Goal: Information Seeking & Learning: Learn about a topic

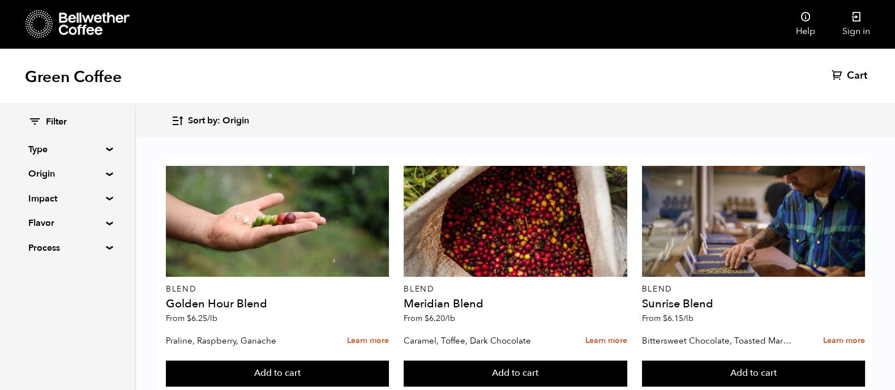
scroll to position [331, 0]
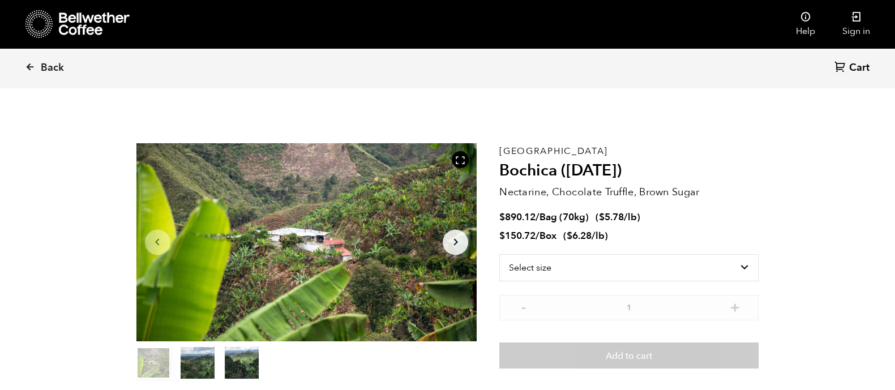
scroll to position [492, 603]
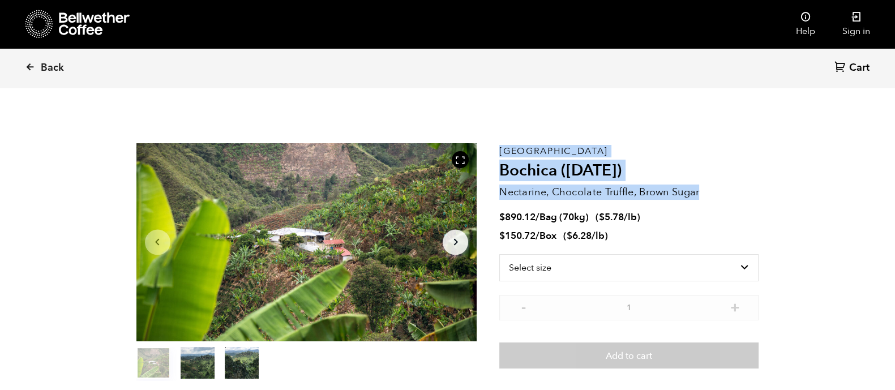
drag, startPoint x: 711, startPoint y: 192, endPoint x: 498, endPoint y: 191, distance: 212.4
click at [498, 191] on section "Item 1 of 3 Arrow Left Arrow Right item 0 item 1 item 2 Item 1 of 3 Colombia Bo…" at bounding box center [448, 261] width 680 height 311
click at [720, 185] on p "Nectarine, Chocolate Truffle, Brown Sugar" at bounding box center [629, 192] width 259 height 15
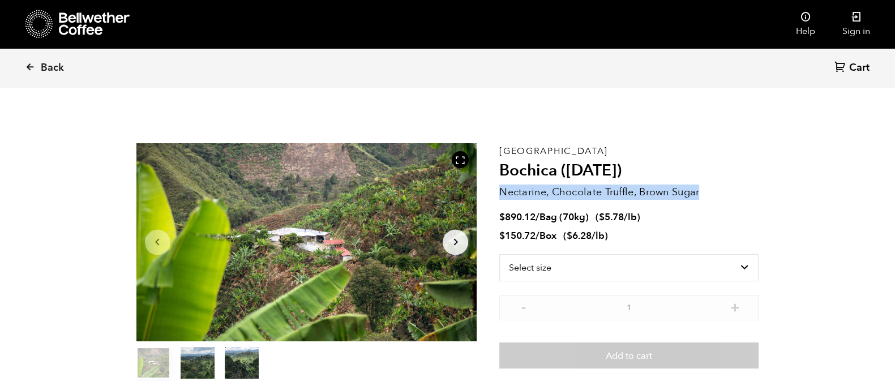
drag, startPoint x: 720, startPoint y: 185, endPoint x: 501, endPoint y: 194, distance: 219.4
click at [501, 194] on p "Nectarine, Chocolate Truffle, Brown Sugar" at bounding box center [629, 192] width 259 height 15
copy p "Nectarine, Chocolate Truffle, Brown Sugar"
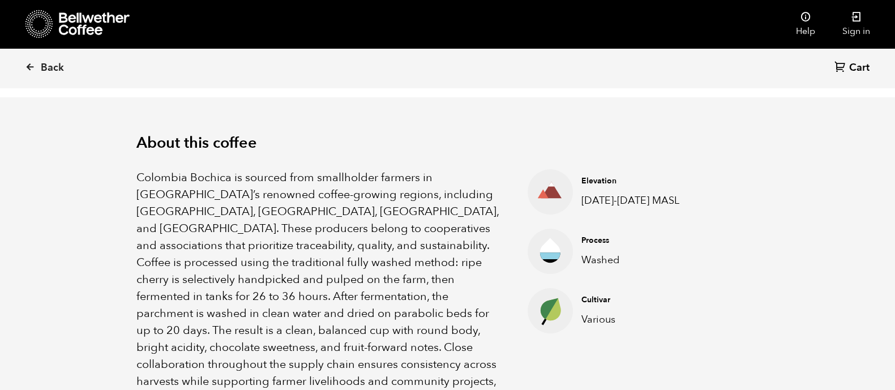
scroll to position [322, 0]
click at [166, 222] on p "Colombia Bochica is sourced from smallholder farmers in Colombia’s renowned cof…" at bounding box center [318, 287] width 364 height 238
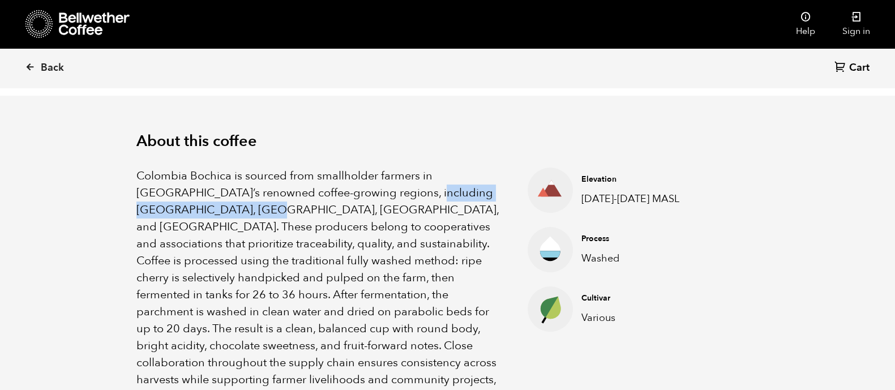
drag, startPoint x: 171, startPoint y: 211, endPoint x: 370, endPoint y: 187, distance: 200.2
click at [370, 187] on p "Colombia Bochica is sourced from smallholder farmers in Colombia’s renowned cof…" at bounding box center [318, 287] width 364 height 238
copy p "Huila, Cauca, Nariño, and Tolima"
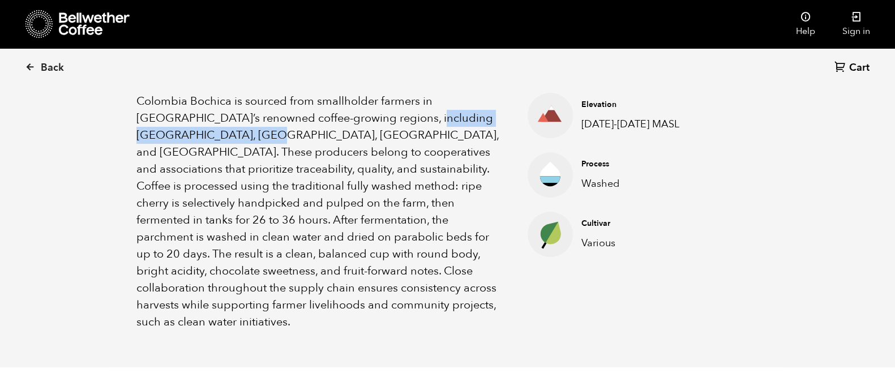
scroll to position [396, 0]
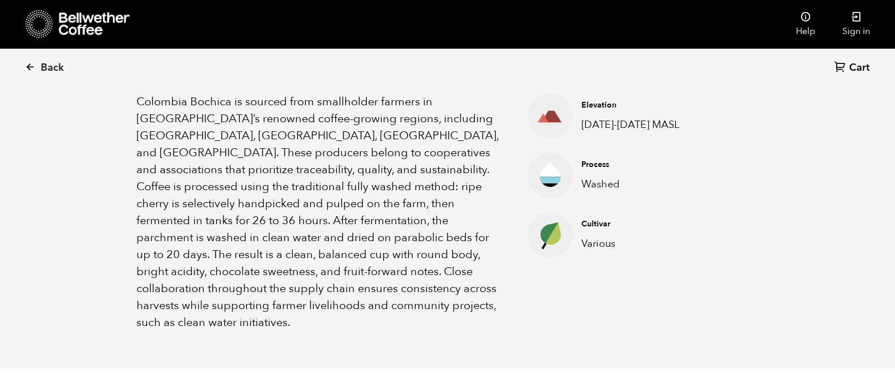
click at [642, 305] on div "About this coffee Colombia Bochica is sourced from smallholder farmers in Colom…" at bounding box center [448, 195] width 680 height 347
drag, startPoint x: 134, startPoint y: 135, endPoint x: 168, endPoint y: 139, distance: 34.2
click at [168, 139] on div "About this coffee Colombia Bochica is sourced from smallholder farmers in Colom…" at bounding box center [448, 195] width 680 height 347
click at [134, 176] on div "About this coffee Colombia Bochica is sourced from smallholder farmers in Colom…" at bounding box center [448, 195] width 680 height 347
click at [27, 64] on icon at bounding box center [30, 67] width 10 height 10
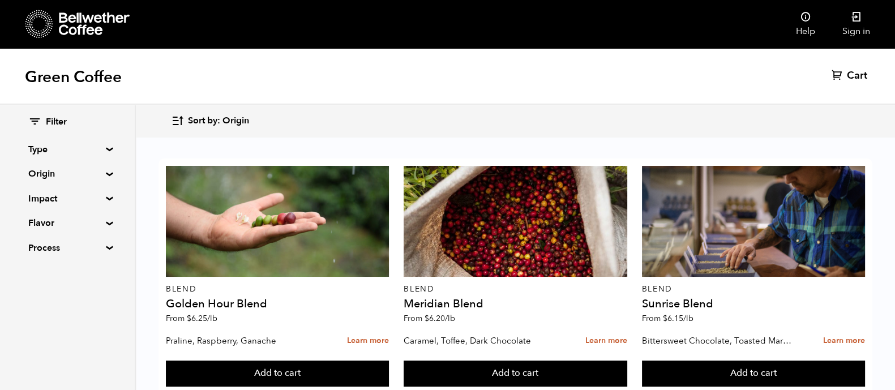
scroll to position [1044, 0]
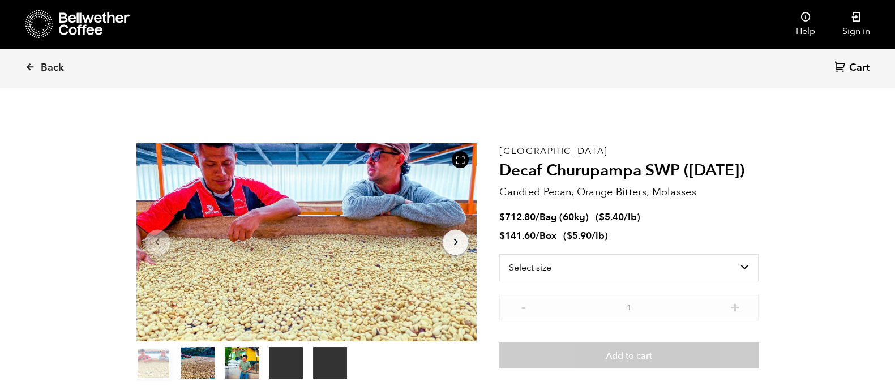
scroll to position [492, 603]
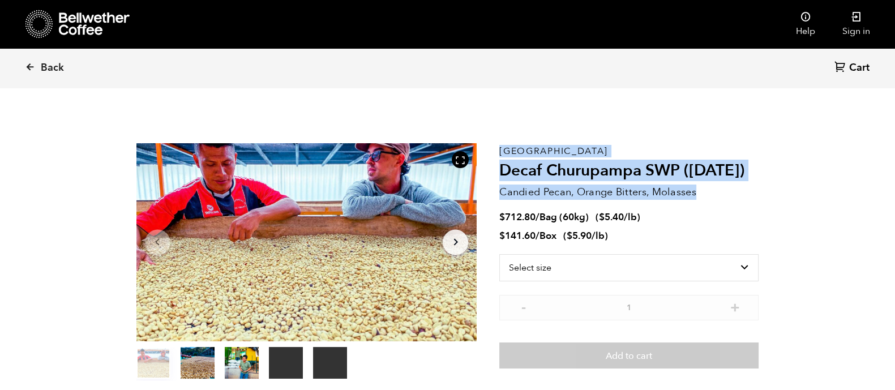
drag, startPoint x: 701, startPoint y: 194, endPoint x: 496, endPoint y: 193, distance: 204.5
click at [496, 193] on section "Your browser does not support the video tag. Your browser does not support the …" at bounding box center [448, 261] width 680 height 311
click at [496, 193] on div "Your browser does not support the video tag. Your browser does not support the …" at bounding box center [318, 262] width 364 height 238
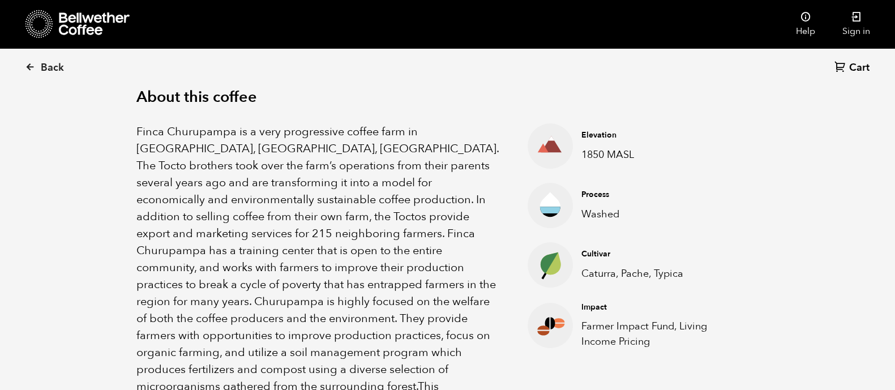
scroll to position [0, 0]
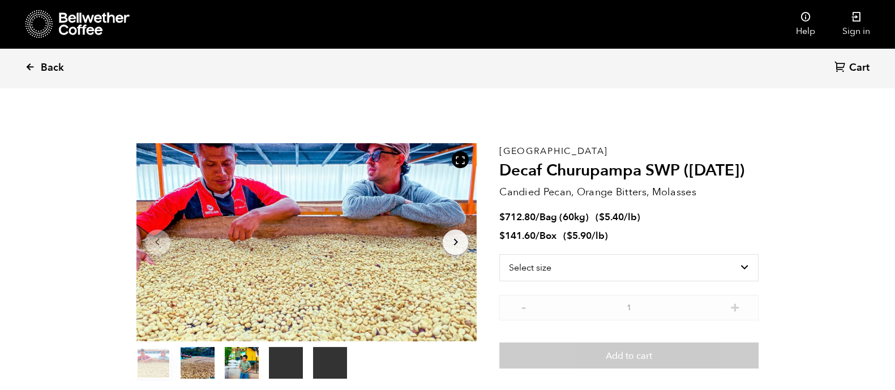
click at [26, 69] on icon at bounding box center [30, 67] width 10 height 10
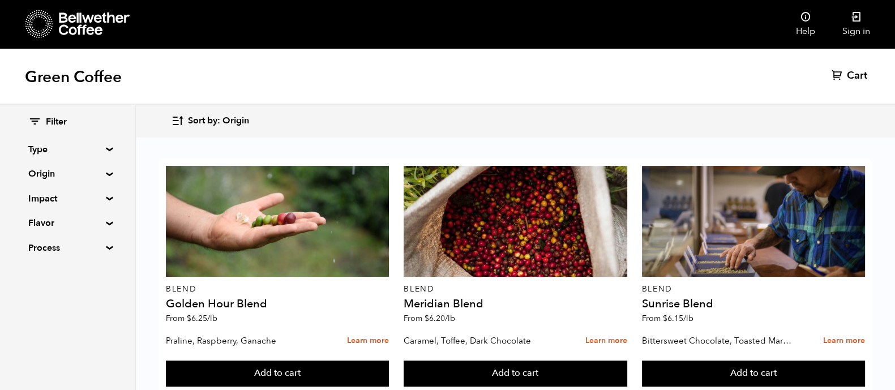
scroll to position [501, 0]
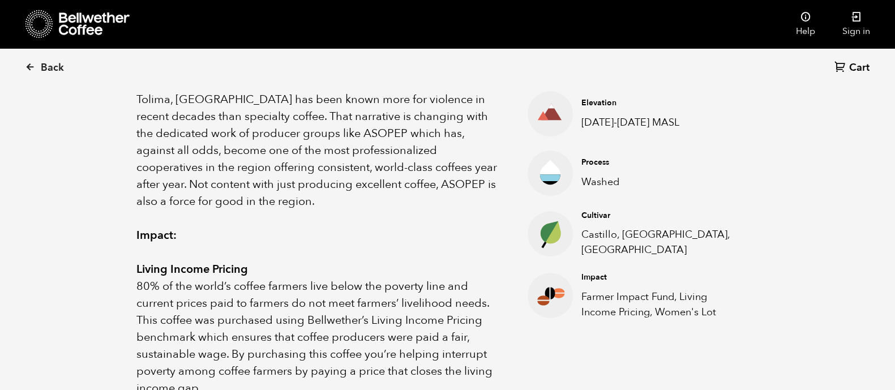
scroll to position [379, 0]
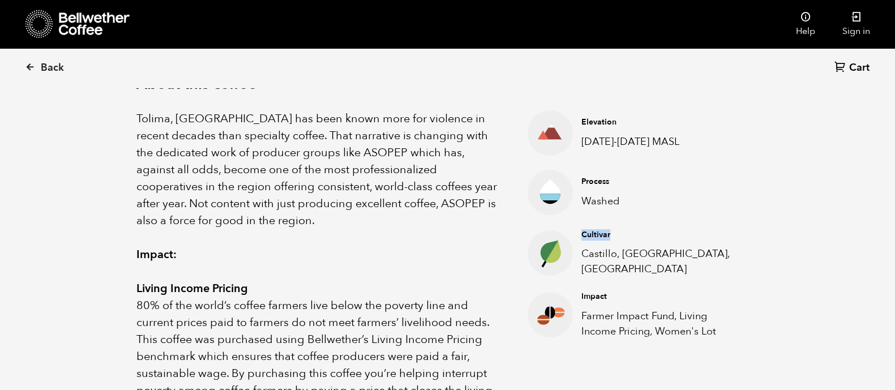
drag, startPoint x: 618, startPoint y: 239, endPoint x: 581, endPoint y: 239, distance: 37.9
click at [581, 239] on div "Cultivar Castillo, [GEOGRAPHIC_DATA], [GEOGRAPHIC_DATA]" at bounding box center [661, 253] width 177 height 48
copy h4 "Cultivar"
click at [761, 281] on div "About this coffee Tolima, [GEOGRAPHIC_DATA] has been known more for violence in…" at bounding box center [448, 390] width 680 height 703
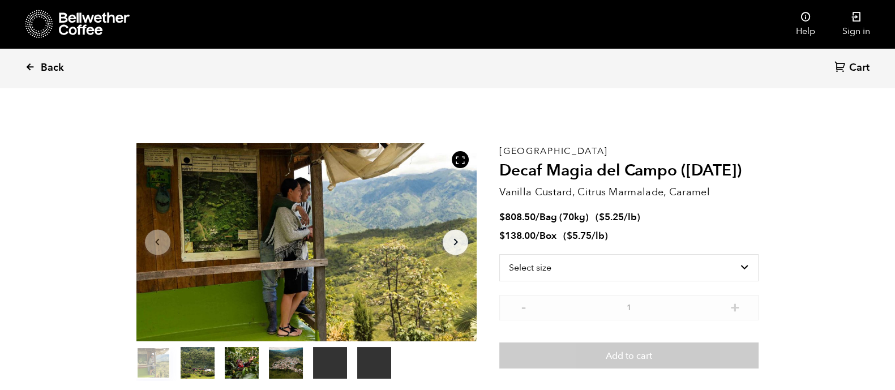
click at [25, 62] on icon at bounding box center [30, 67] width 10 height 10
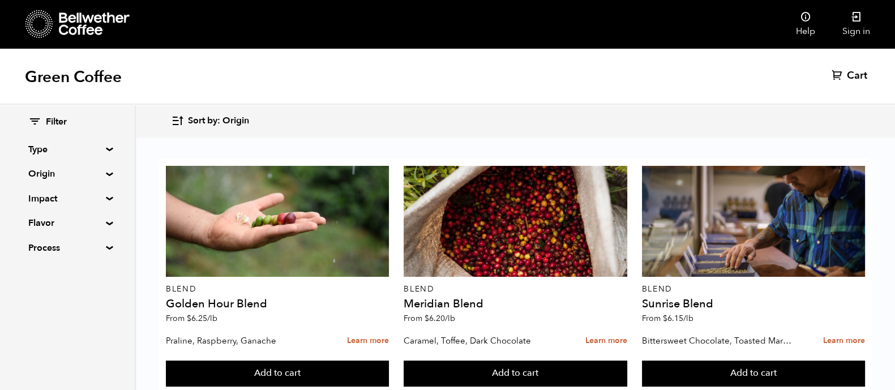
scroll to position [851, 0]
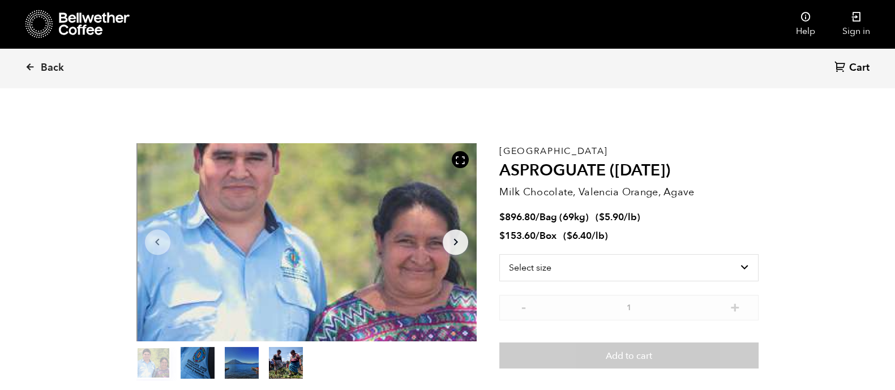
scroll to position [492, 603]
click at [545, 272] on select "Select size Bag (69kg) (152 lbs) Box (24 lbs)" at bounding box center [629, 267] width 259 height 27
select select "box"
click at [500, 254] on select "Select size Bag (69kg) (152 lbs) Box (24 lbs)" at bounding box center [629, 267] width 259 height 27
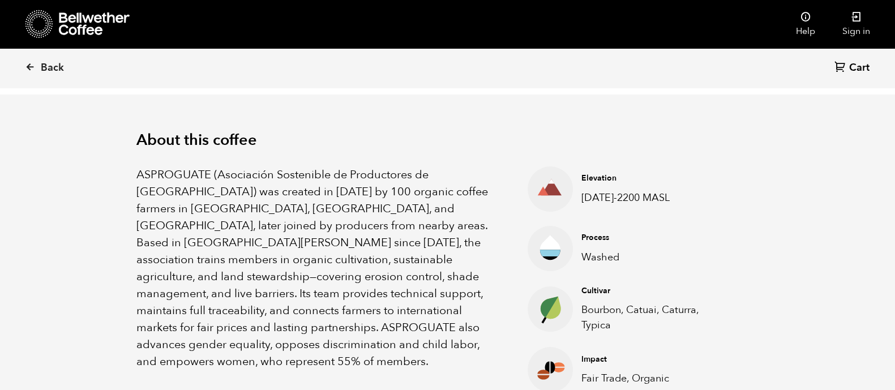
scroll to position [326, 0]
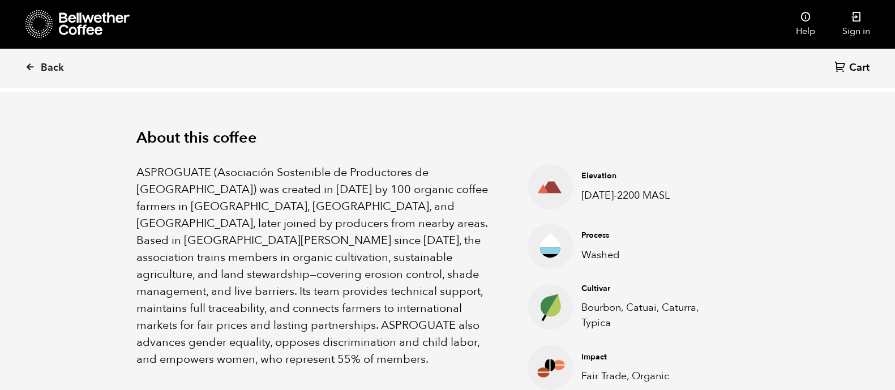
click at [623, 325] on p "Bourbon, Catuai, Caturra, Typica" at bounding box center [652, 315] width 140 height 31
drag, startPoint x: 623, startPoint y: 325, endPoint x: 587, endPoint y: 308, distance: 39.3
click at [587, 308] on p "Bourbon, Catuai, Caturra, Typica" at bounding box center [652, 315] width 140 height 31
copy ul "Bourbon, Catuai, Caturra, Typica"
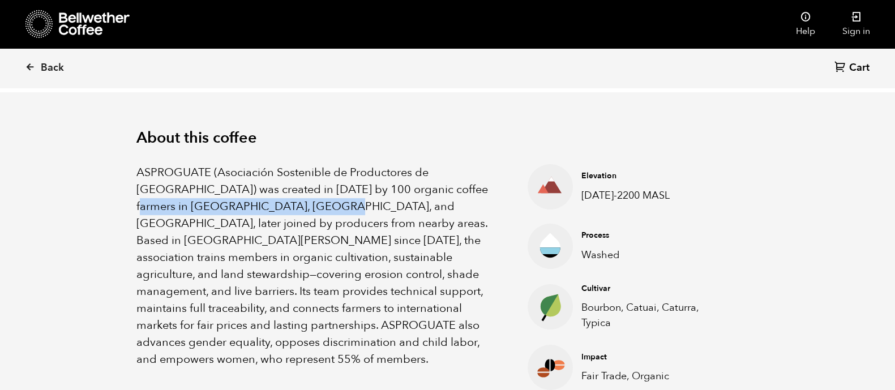
drag, startPoint x: 410, startPoint y: 187, endPoint x: 306, endPoint y: 208, distance: 105.6
click at [306, 208] on p "ASPROGUATE (Asociación Sostenible de Productores de Guatemala) was created in 2…" at bounding box center [318, 266] width 364 height 204
copy p "Cobán, Acatenango, and Chimaltenango"
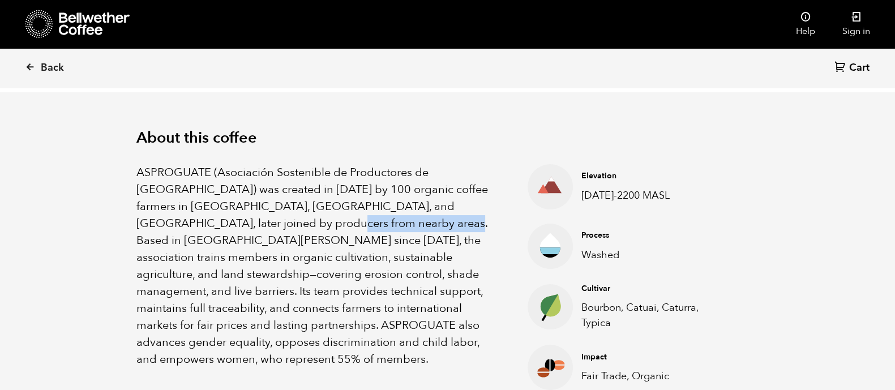
drag, startPoint x: 374, startPoint y: 225, endPoint x: 258, endPoint y: 219, distance: 116.3
click at [258, 219] on p "ASPROGUATE (Asociación Sostenible de Productores de Guatemala) was created in 2…" at bounding box center [318, 266] width 364 height 204
copy p "San Martín Jilotepeque"
drag, startPoint x: 133, startPoint y: 207, endPoint x: 198, endPoint y: 205, distance: 65.2
click at [198, 205] on div "About this coffee ASPROGUATE (Asociación Sostenible de Productores de Guatemala…" at bounding box center [448, 259] width 680 height 335
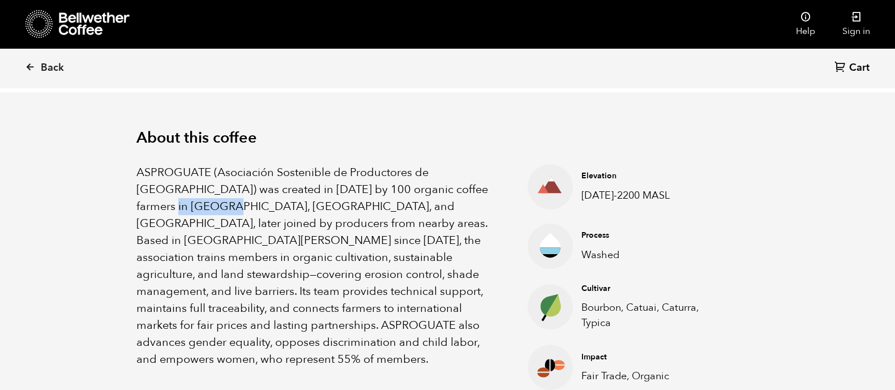
copy p "Acatenango"
click at [276, 176] on p "ASPROGUATE (Asociación Sostenible de Productores de Guatemala) was created in 2…" at bounding box center [318, 266] width 364 height 204
drag, startPoint x: 305, startPoint y: 207, endPoint x: 229, endPoint y: 206, distance: 76.5
click at [229, 206] on p "ASPROGUATE (Asociación Sostenible de Productores de Guatemala) was created in 2…" at bounding box center [318, 266] width 364 height 204
copy p "Chimaltenango"
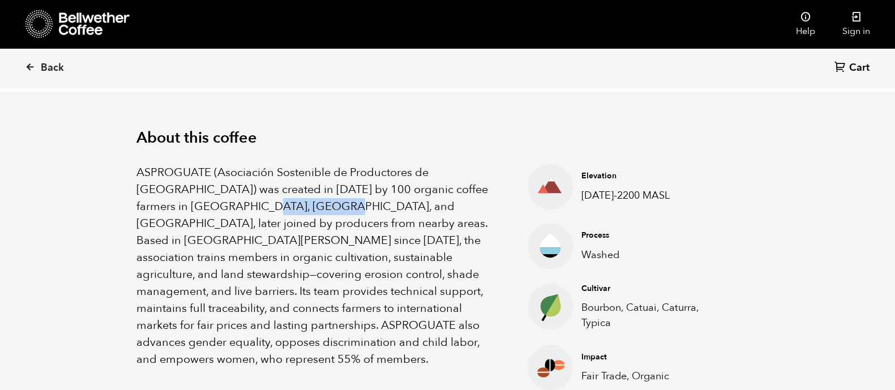
copy p "Chimaltenango"
click at [404, 247] on p "ASPROGUATE (Asociación Sostenible de Productores de Guatemala) was created in 2…" at bounding box center [318, 266] width 364 height 204
drag, startPoint x: 411, startPoint y: 187, endPoint x: 304, endPoint y: 210, distance: 109.4
click at [304, 210] on p "ASPROGUATE (Asociación Sostenible de Productores de Guatemala) was created in 2…" at bounding box center [318, 266] width 364 height 204
copy p "Cobán, Acatenango, and Chimaltenango"
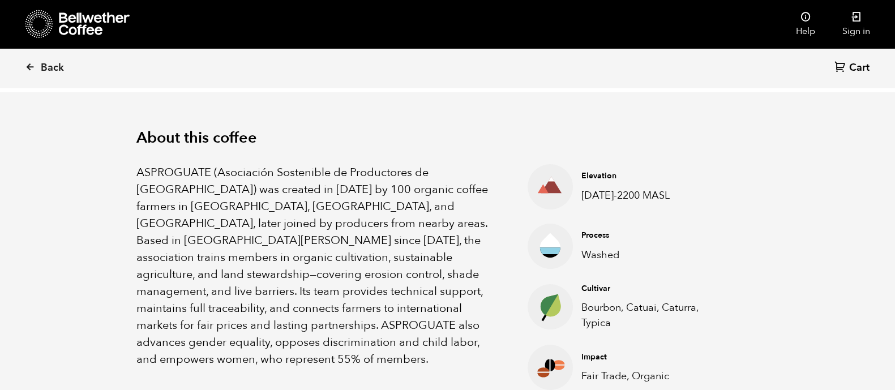
click at [332, 204] on p "ASPROGUATE (Asociación Sostenible de Productores de Guatemala) was created in 2…" at bounding box center [318, 266] width 364 height 204
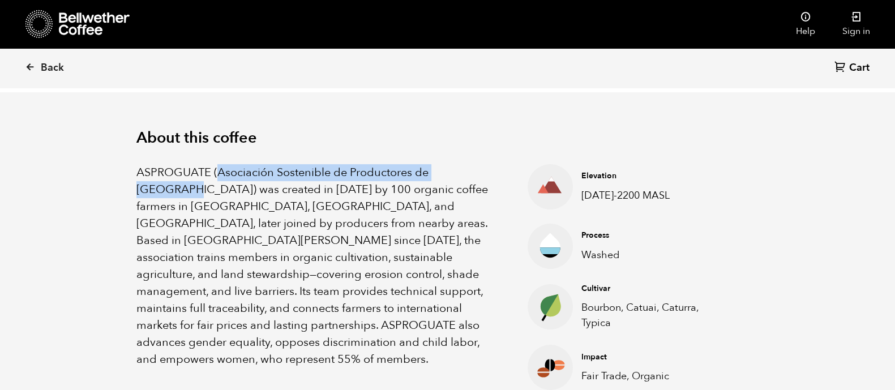
drag, startPoint x: 218, startPoint y: 171, endPoint x: 487, endPoint y: 172, distance: 269.0
click at [487, 172] on p "ASPROGUATE (Asociación Sostenible de Productores de Guatemala) was created in 2…" at bounding box center [318, 266] width 364 height 204
copy p "Asociación Sostenible de Productores de Guatemala"
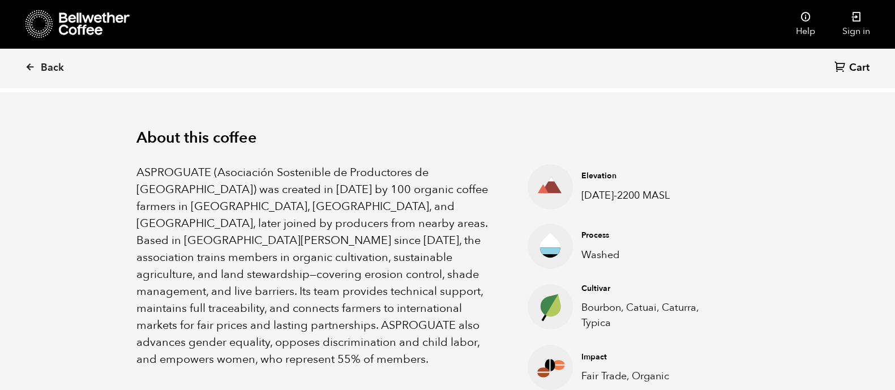
click at [379, 204] on p "ASPROGUATE (Asociación Sostenible de Productores de Guatemala) was created in 2…" at bounding box center [318, 266] width 364 height 204
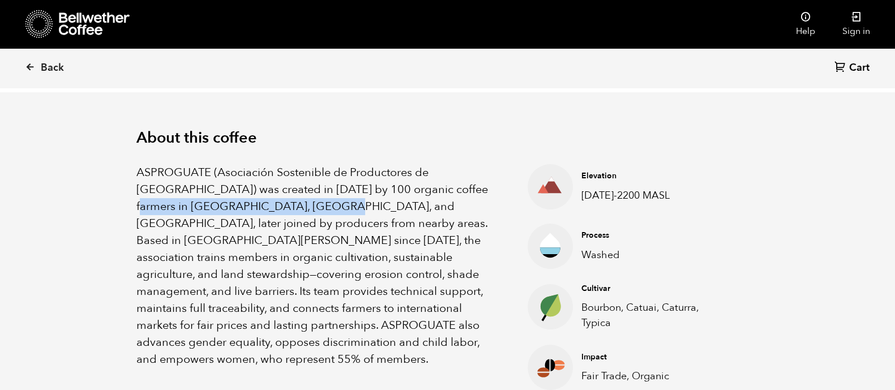
drag, startPoint x: 305, startPoint y: 208, endPoint x: 410, endPoint y: 189, distance: 106.5
click at [410, 189] on p "ASPROGUATE (Asociación Sostenible de Productores de Guatemala) was created in 2…" at bounding box center [318, 266] width 364 height 204
copy p "Cobán, Acatenango, and Chimaltenango"
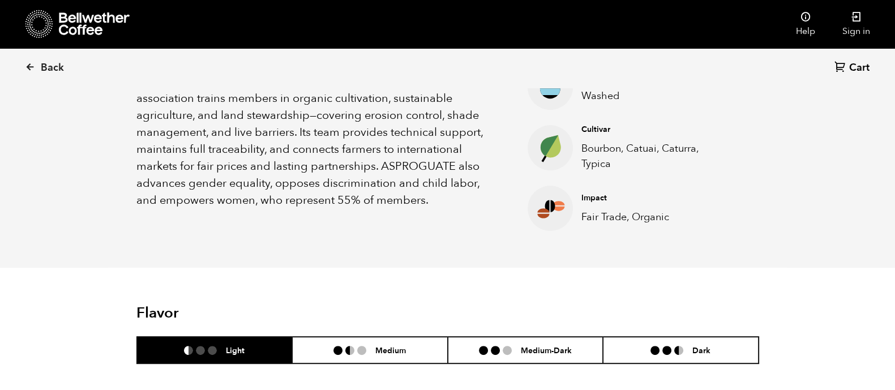
scroll to position [485, 0]
click at [601, 168] on p "Bourbon, Catuai, Caturra, Typica" at bounding box center [652, 155] width 140 height 31
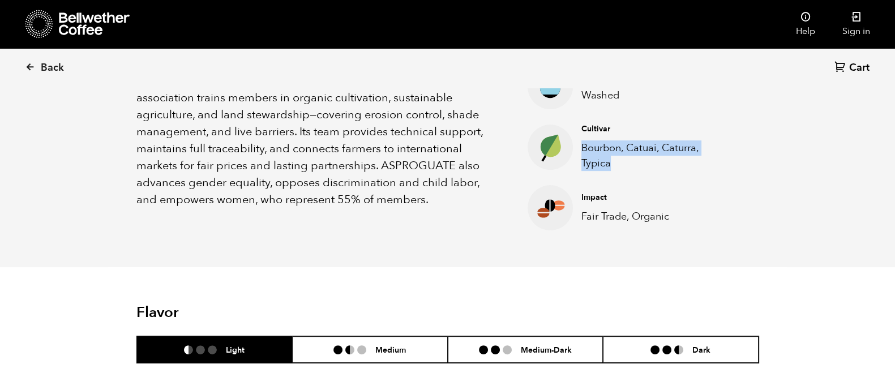
drag, startPoint x: 613, startPoint y: 163, endPoint x: 577, endPoint y: 145, distance: 40.3
click at [577, 145] on div "Cultivar Bourbon, Catuai, Caturra, Typica" at bounding box center [651, 147] width 157 height 48
copy p "Bourbon, Catuai, Caturra, Typica"
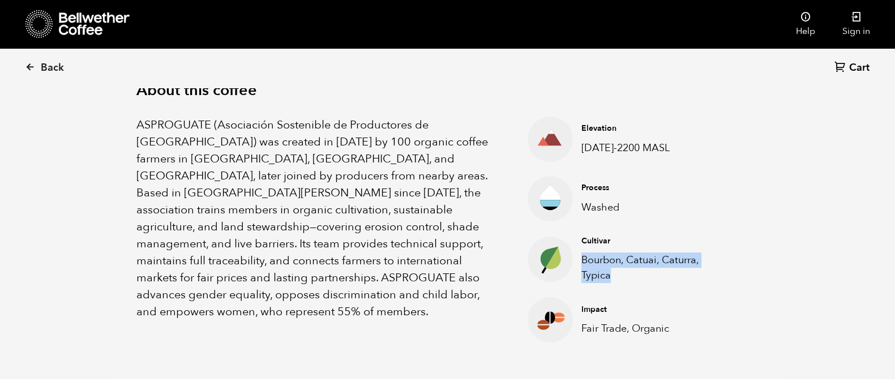
scroll to position [372, 0]
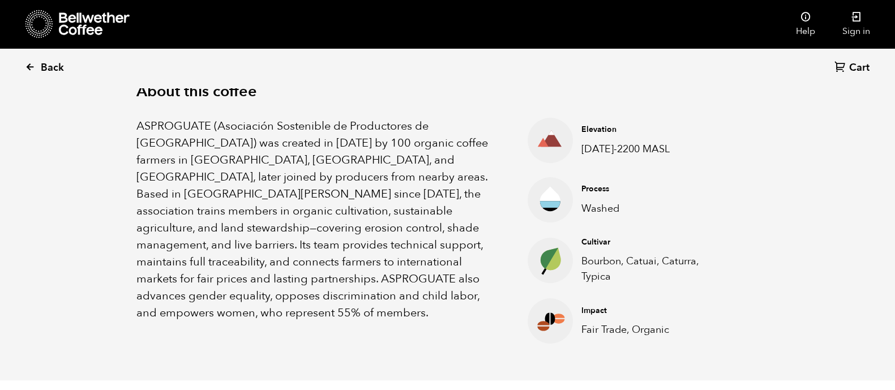
click at [27, 57] on link "Back" at bounding box center [60, 68] width 70 height 39
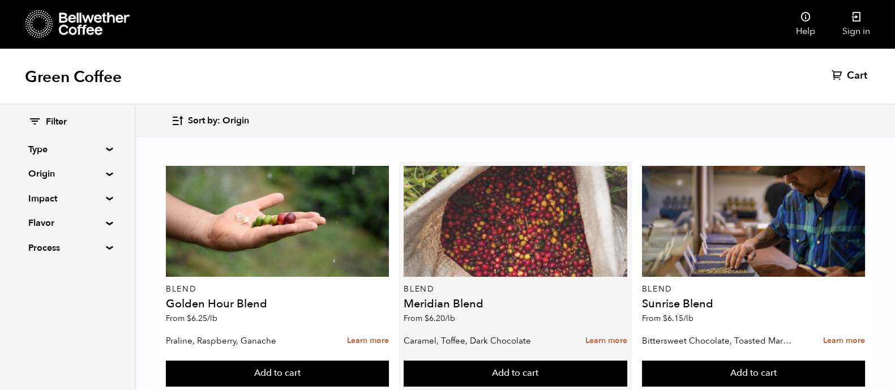
scroll to position [285, 0]
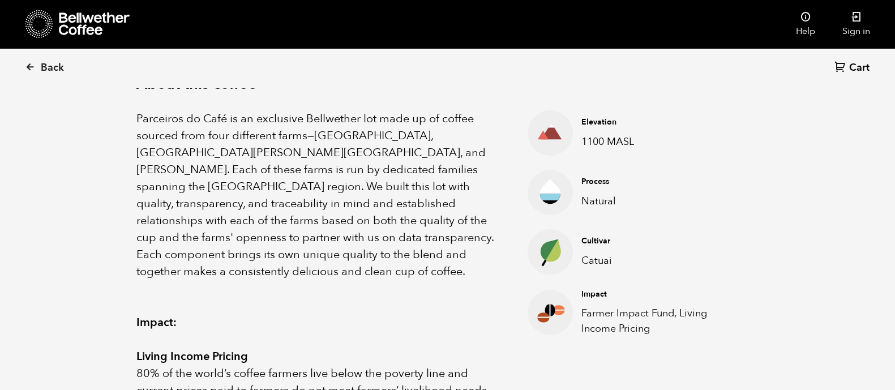
scroll to position [381, 0]
click at [356, 143] on p "Parceiros do Café is an exclusive Bellwether lot made up of coffee sourced from…" at bounding box center [318, 194] width 364 height 170
drag, startPoint x: 252, startPoint y: 168, endPoint x: 314, endPoint y: 166, distance: 62.3
click at [314, 166] on p "Parceiros do Café is an exclusive Bellwether lot made up of coffee sourced from…" at bounding box center [318, 194] width 364 height 170
copy p "Minas Gerais"
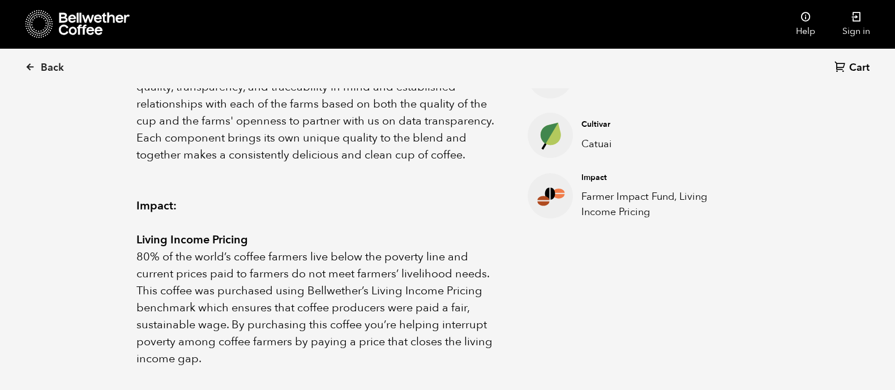
scroll to position [502, 0]
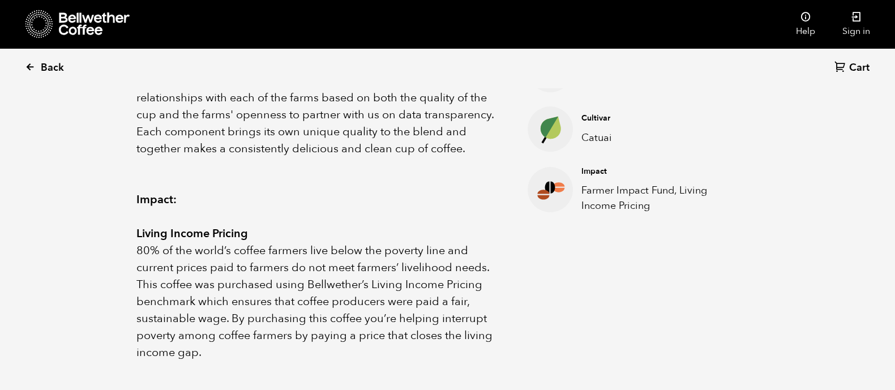
click at [25, 57] on link "Back" at bounding box center [60, 68] width 70 height 39
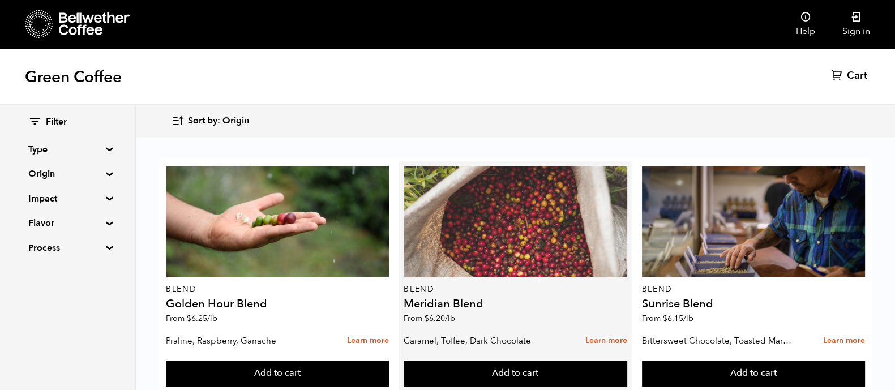
scroll to position [722, 0]
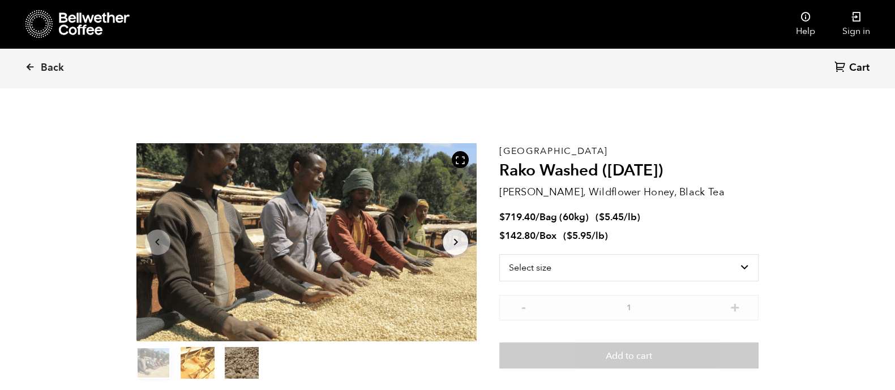
scroll to position [492, 603]
click at [556, 266] on select "Select size Bag (60kg) (132 lbs) Box (24 lbs)" at bounding box center [629, 267] width 259 height 27
select select "box"
click at [500, 254] on select "Select size Bag (60kg) (132 lbs) Box (24 lbs)" at bounding box center [629, 267] width 259 height 27
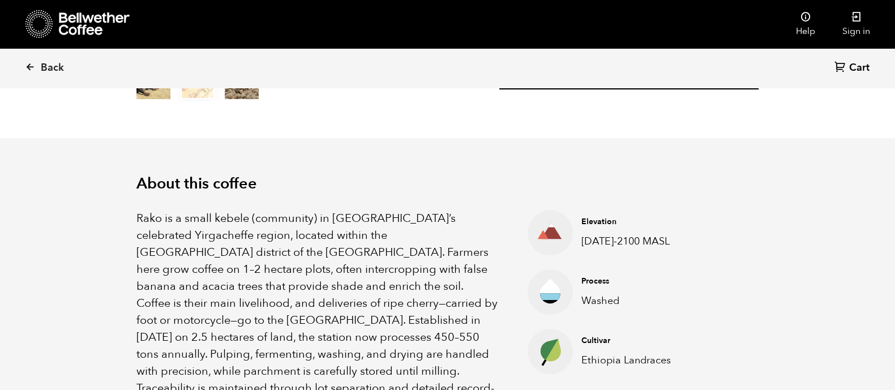
scroll to position [285, 0]
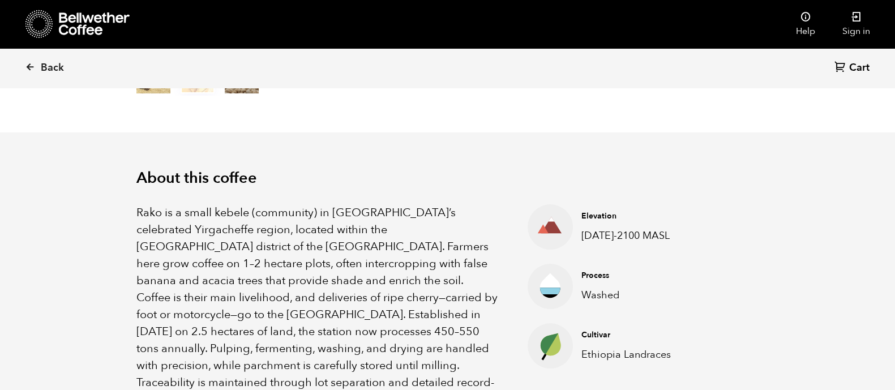
click at [138, 228] on p "Rako is a small kebele (community) in Ethiopia’s celebrated Yirgacheffe region,…" at bounding box center [318, 323] width 364 height 238
drag, startPoint x: 136, startPoint y: 227, endPoint x: 229, endPoint y: 233, distance: 93.1
click at [229, 233] on p "Rako is a small kebele (community) in Ethiopia’s celebrated Yirgacheffe region,…" at bounding box center [318, 323] width 364 height 238
copy p "Yirgacheffe region"
click at [288, 251] on p "Rako is a small kebele (community) in Ethiopia’s celebrated Yirgacheffe region,…" at bounding box center [318, 323] width 364 height 238
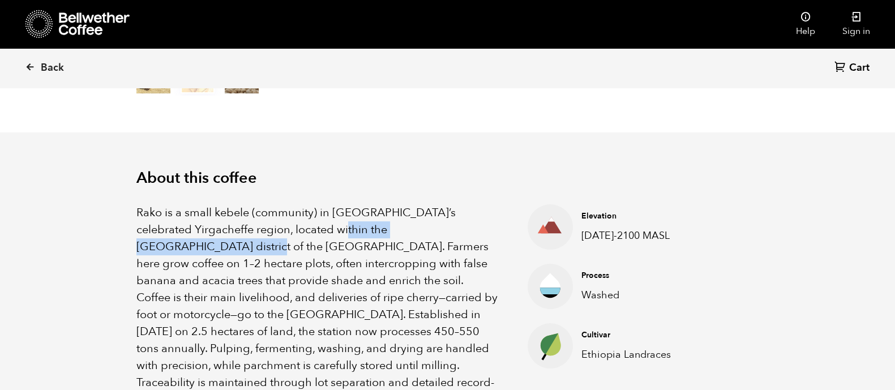
drag, startPoint x: 331, startPoint y: 228, endPoint x: 163, endPoint y: 246, distance: 169.7
click at [163, 246] on p "Rako is a small kebele (community) in Ethiopia’s celebrated Yirgacheffe region,…" at bounding box center [318, 323] width 364 height 238
copy p "Kochere district of the Gedeo Zone"
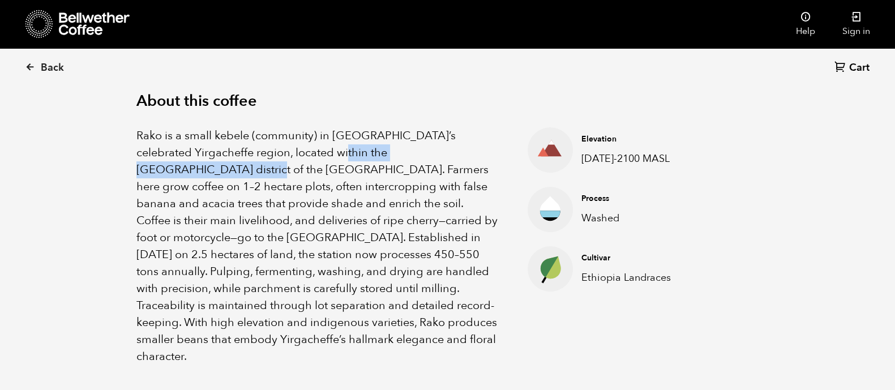
scroll to position [363, 0]
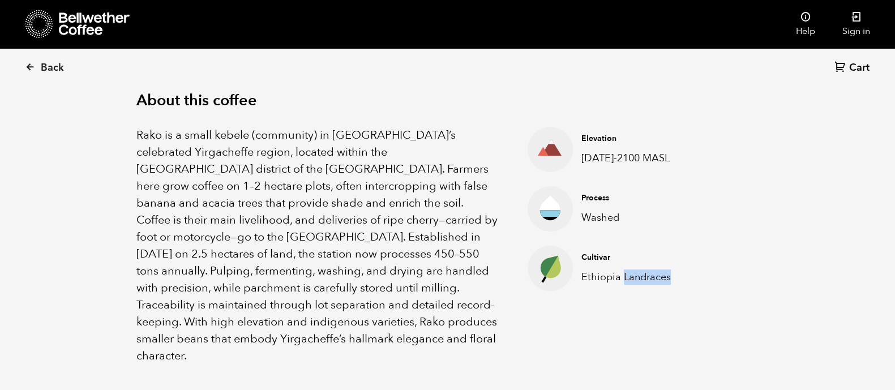
drag, startPoint x: 677, startPoint y: 279, endPoint x: 624, endPoint y: 285, distance: 53.6
click at [624, 285] on li "Cultivar Ethiopia Landraces" at bounding box center [613, 268] width 170 height 45
copy p "Landraces"
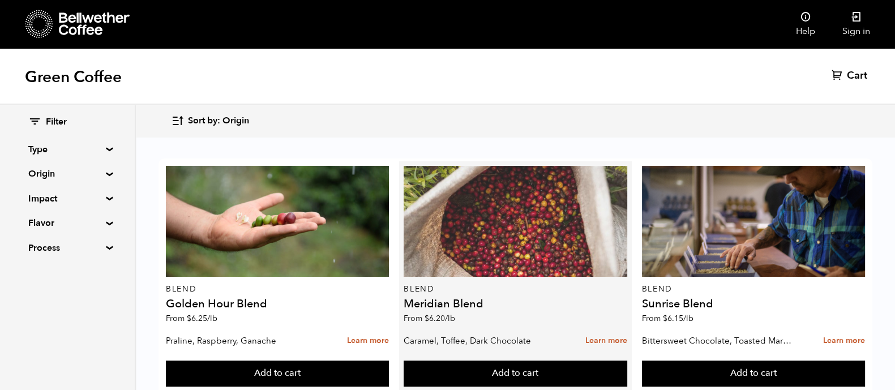
scroll to position [59, 0]
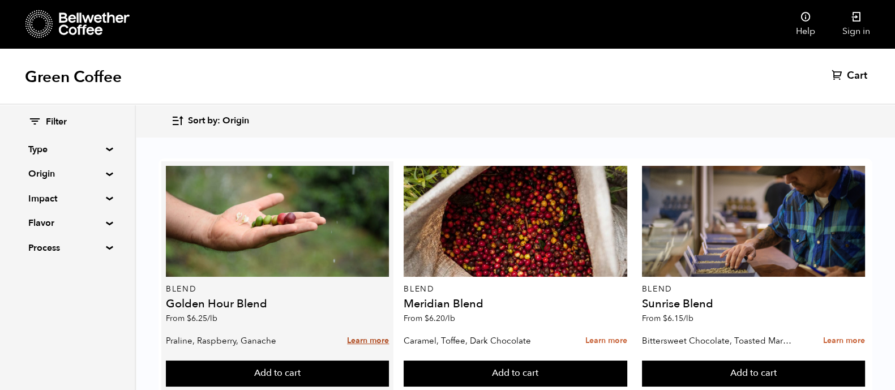
click at [359, 329] on link "Learn more" at bounding box center [368, 341] width 42 height 24
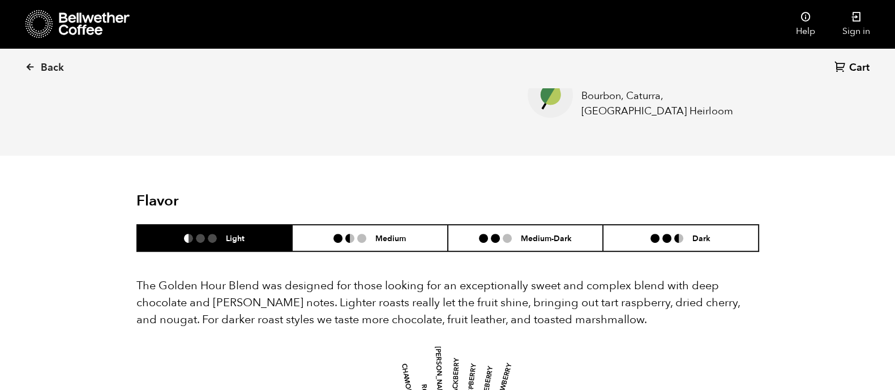
scroll to position [535, 0]
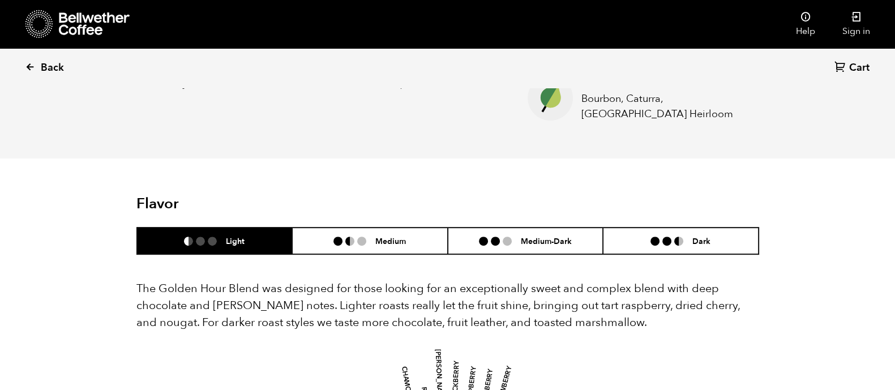
click at [30, 67] on icon at bounding box center [30, 67] width 10 height 10
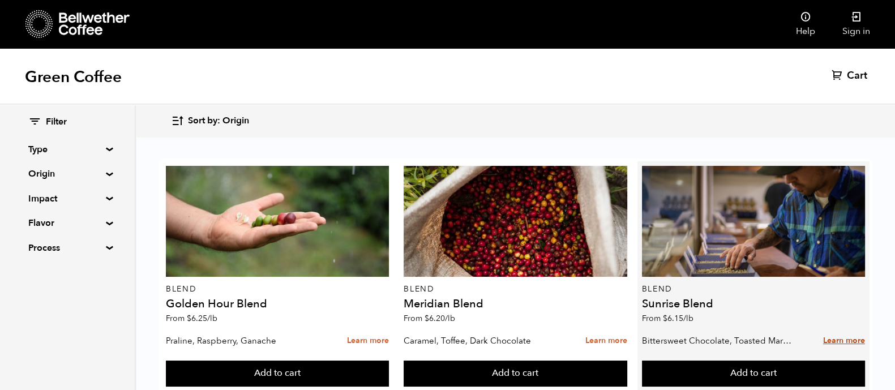
click at [833, 341] on link "Learn more" at bounding box center [844, 341] width 42 height 24
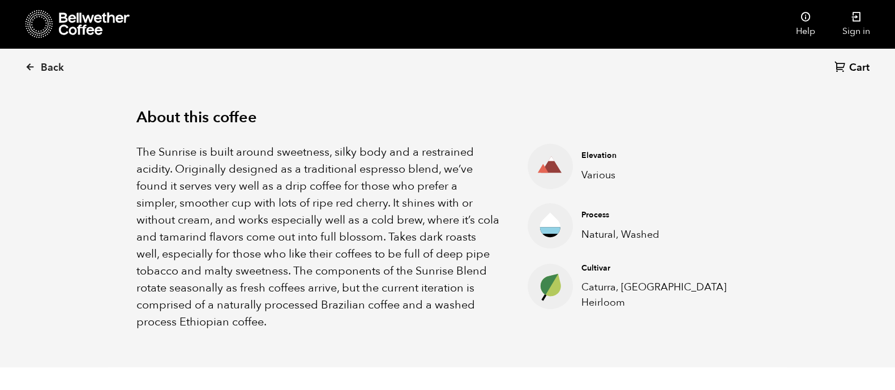
scroll to position [349, 0]
click at [28, 66] on icon at bounding box center [30, 67] width 10 height 10
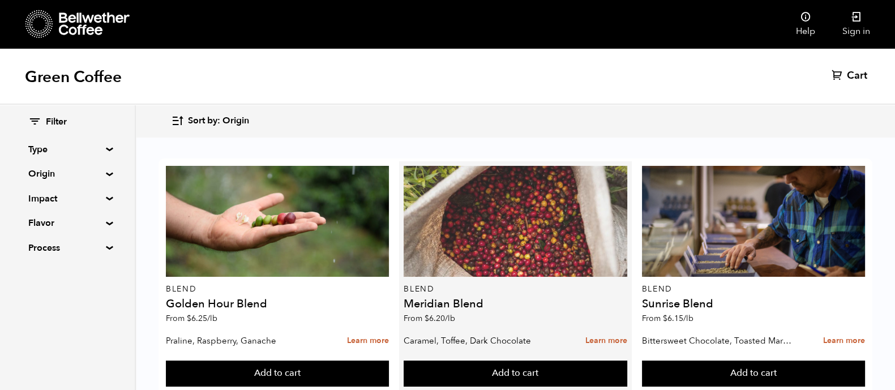
scroll to position [31, 0]
